Goal: Navigation & Orientation: Go to known website

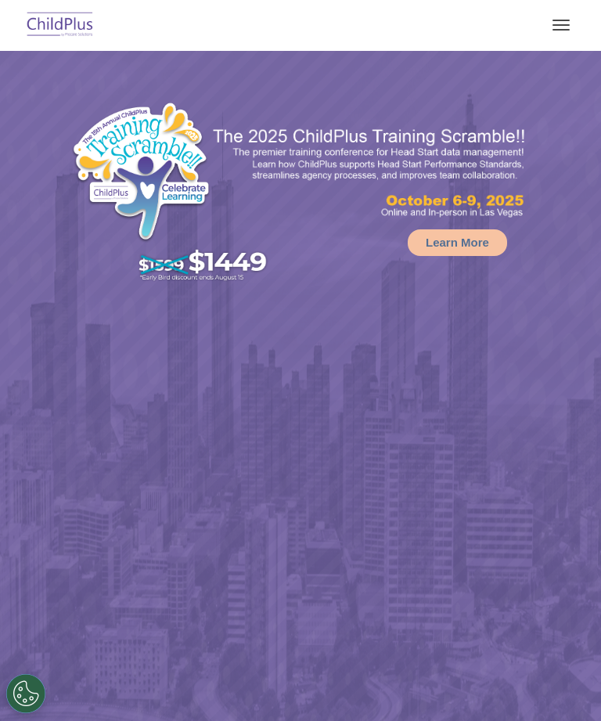
scroll to position [81, 0]
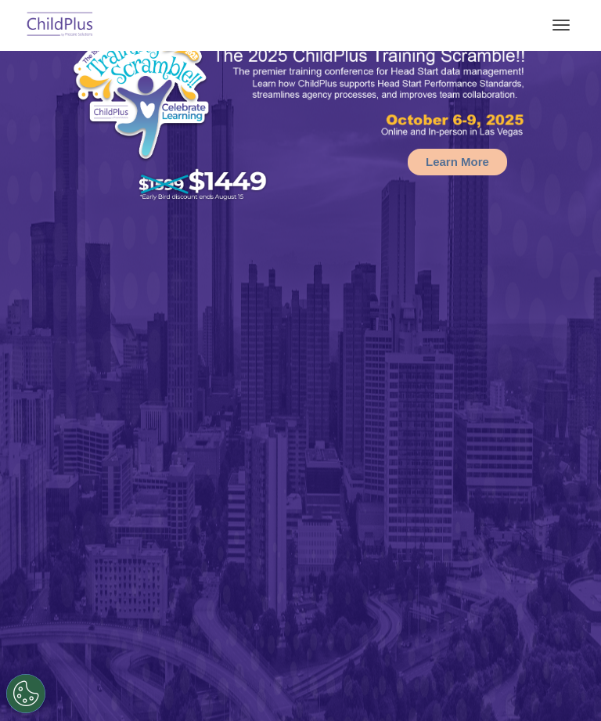
select select "MEDIUM"
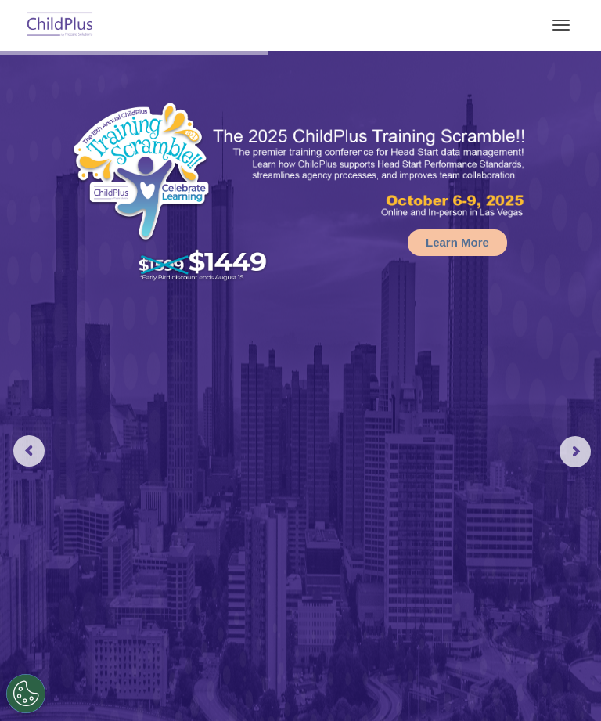
click at [571, 445] on rs-arrow at bounding box center [575, 451] width 31 height 31
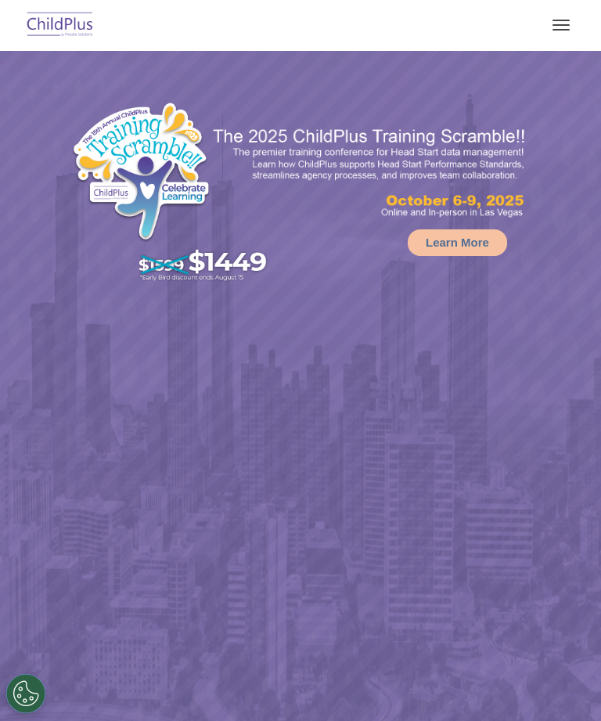
select select "MEDIUM"
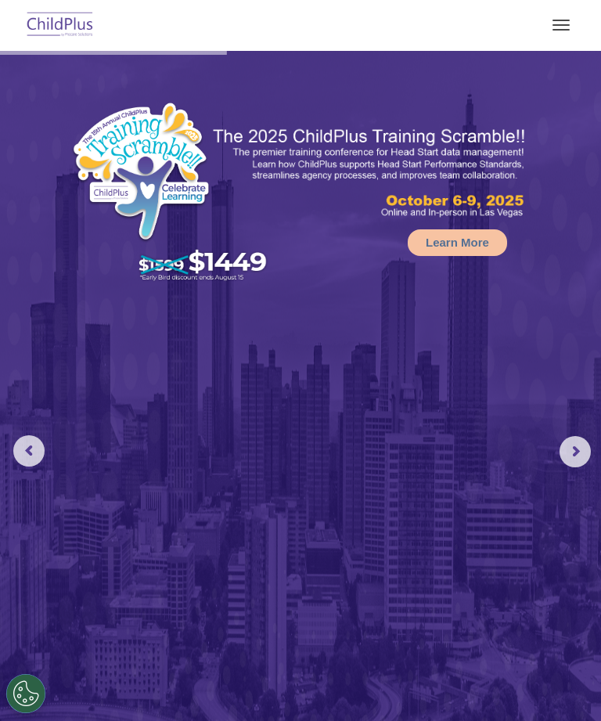
click at [572, 455] on rs-arrow at bounding box center [575, 451] width 31 height 31
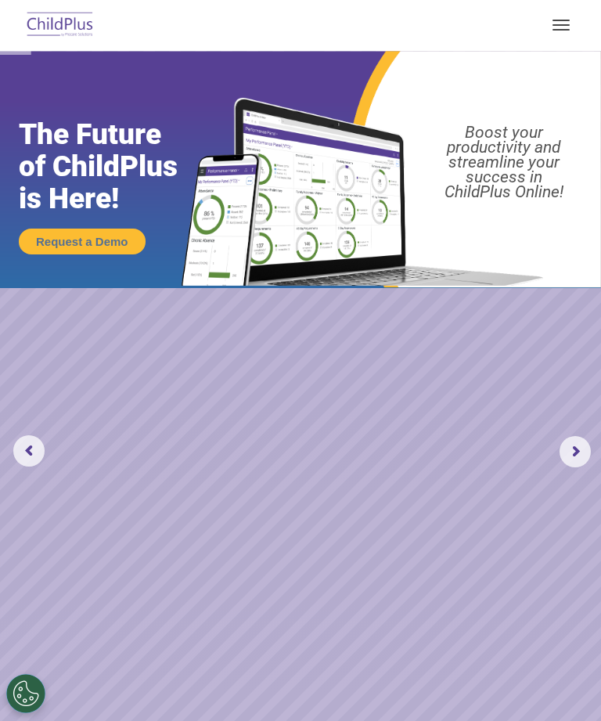
click at [574, 449] on rs-arrow at bounding box center [575, 451] width 31 height 31
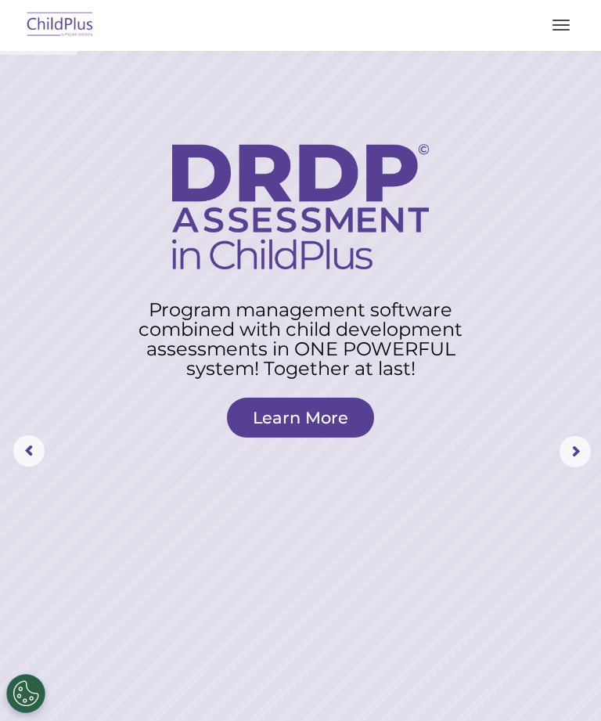
click at [568, 456] on rs-arrow at bounding box center [575, 451] width 31 height 31
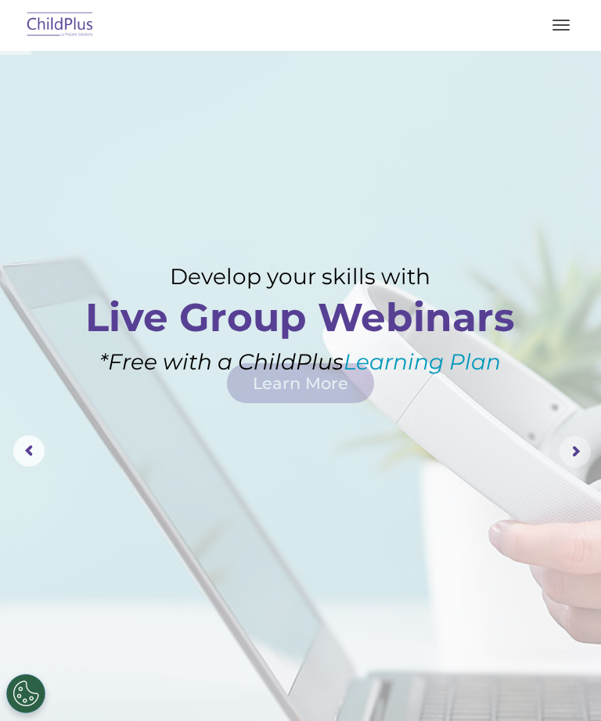
click at [569, 456] on rs-arrow at bounding box center [575, 451] width 31 height 31
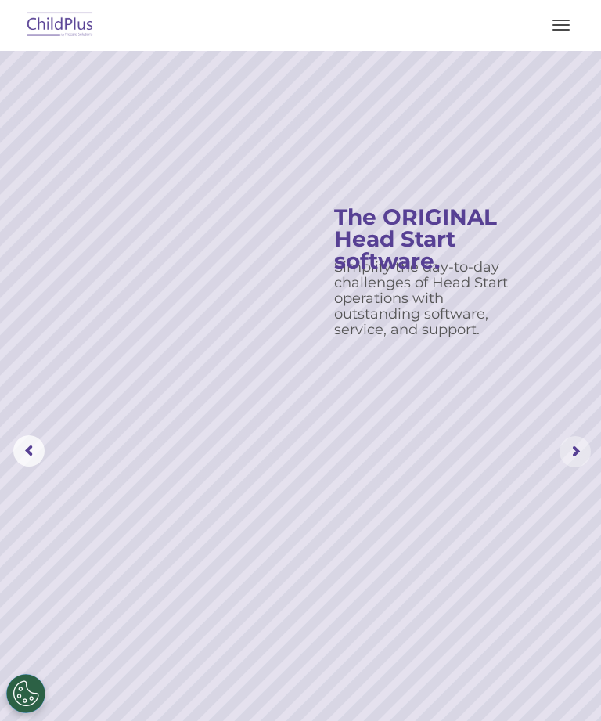
click at [569, 464] on rs-arrow at bounding box center [575, 451] width 31 height 31
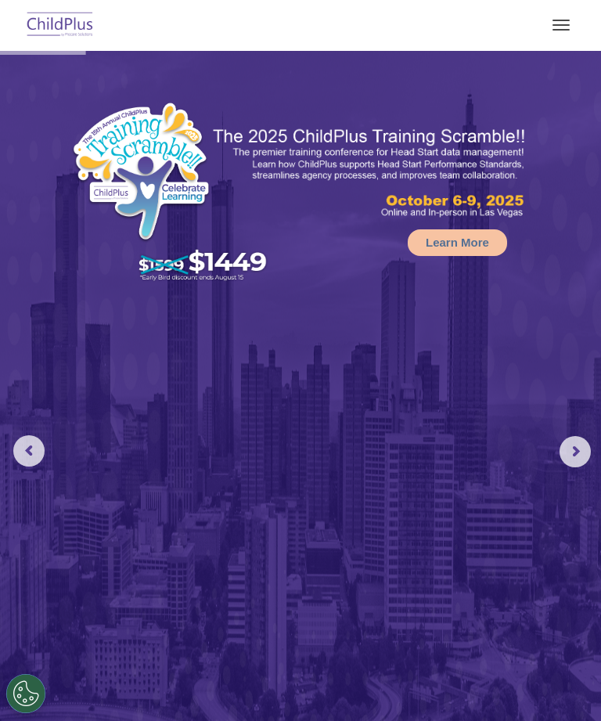
click at [56, 17] on img at bounding box center [60, 25] width 74 height 37
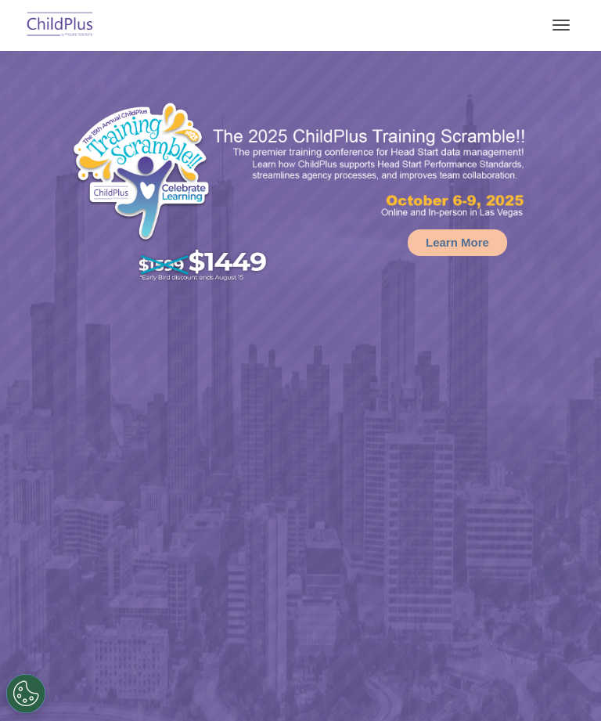
select select "MEDIUM"
